Goal: Find specific page/section: Find specific page/section

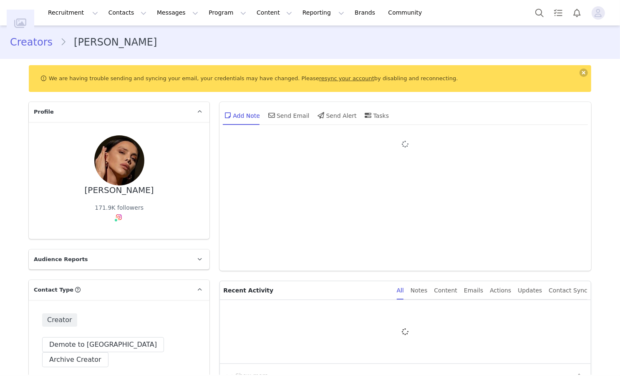
type input "+1 ([GEOGRAPHIC_DATA])"
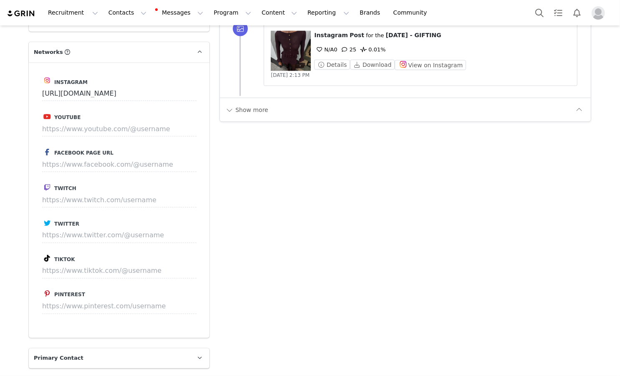
scroll to position [983, 0]
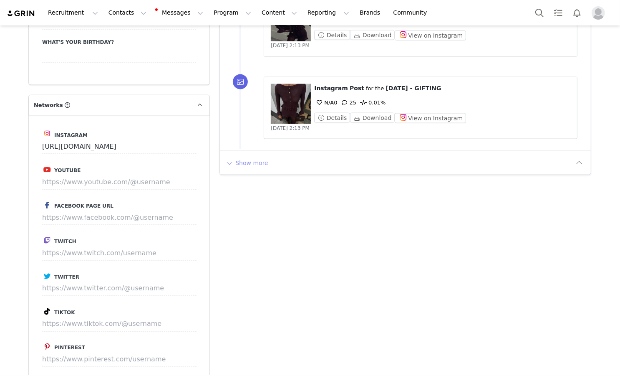
click at [248, 158] on button "Show more" at bounding box center [247, 162] width 44 height 13
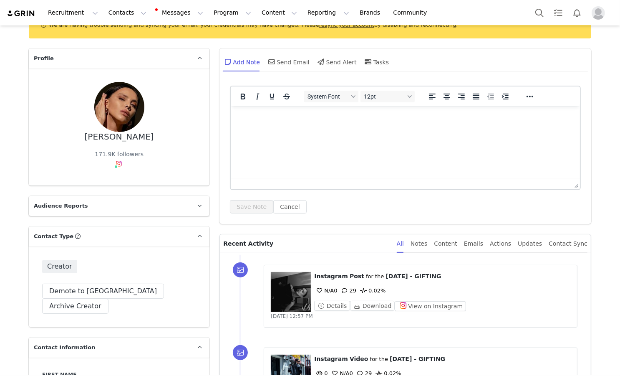
scroll to position [0, 0]
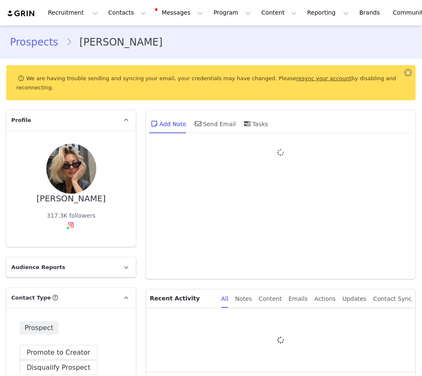
type input "+1 ([GEOGRAPHIC_DATA])"
